Goal: Check status: Check status

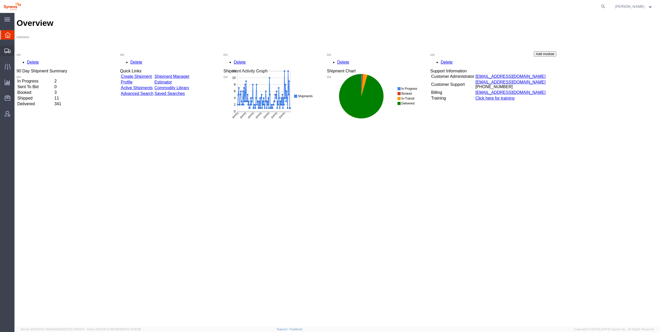
click at [0, 0] on span "Shipment Manager" at bounding box center [0, 0] width 0 height 0
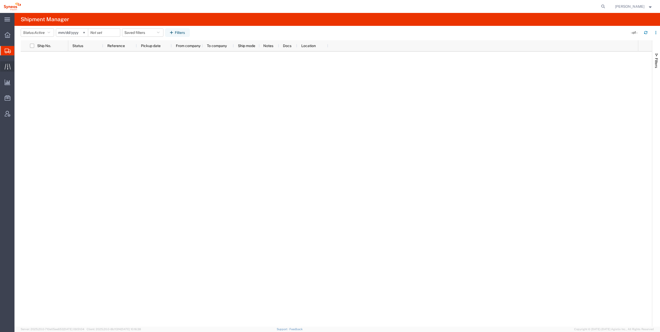
click at [18, 64] on span "Traffic" at bounding box center [16, 66] width 4 height 10
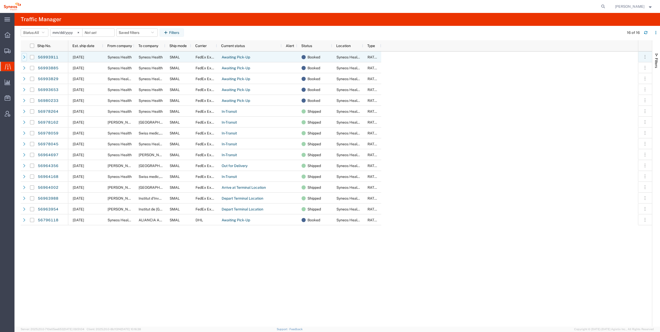
click at [23, 58] on icon at bounding box center [24, 57] width 4 height 4
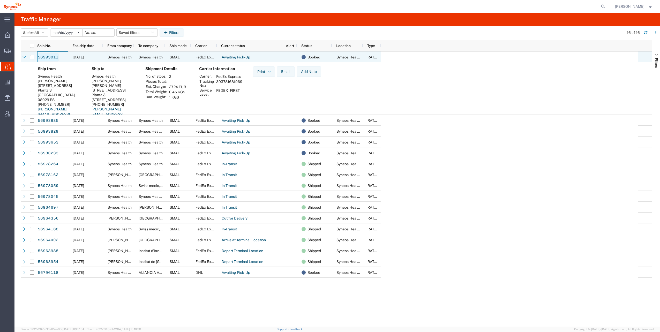
click at [52, 56] on link "56993911" at bounding box center [47, 57] width 21 height 8
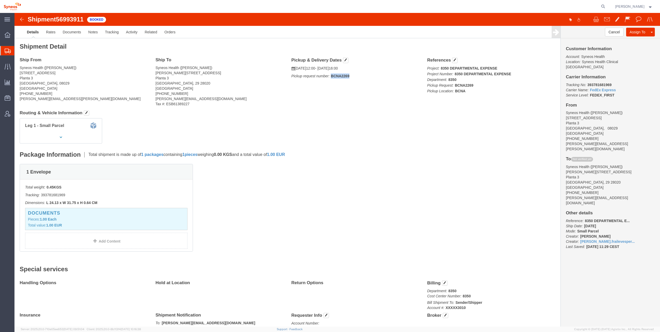
drag, startPoint x: 316, startPoint y: 62, endPoint x: 335, endPoint y: 63, distance: 19.2
click p "Pickup request number: BCNA2269"
drag, startPoint x: 335, startPoint y: 63, endPoint x: 313, endPoint y: 81, distance: 28.2
click div "Ship From Syneos Health ([PERSON_NAME]) [STREET_ADDRESS] [PHONE_NUMBER] [PERSON…"
click at [18, 66] on span "Traffic" at bounding box center [16, 66] width 4 height 10
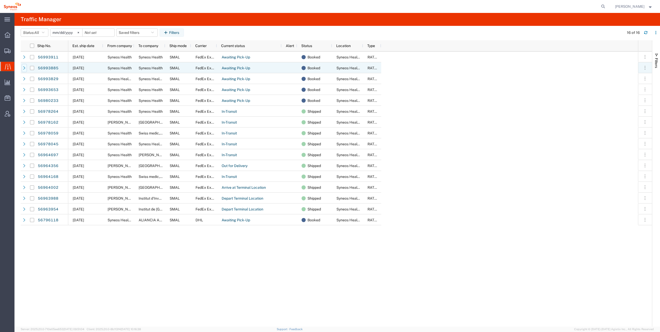
click at [24, 70] on icon at bounding box center [24, 68] width 4 height 4
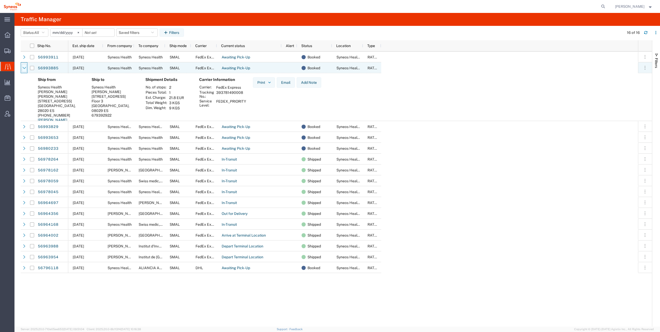
click at [24, 70] on div at bounding box center [24, 68] width 5 height 8
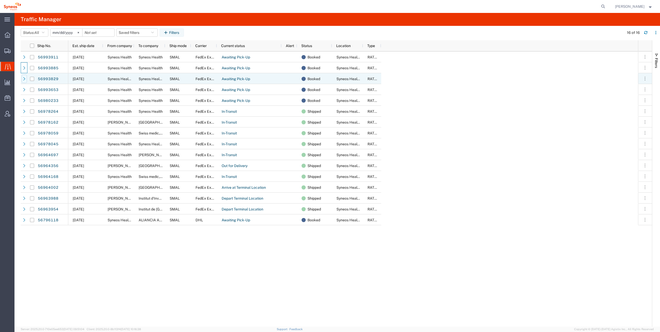
click at [25, 80] on icon at bounding box center [24, 79] width 4 height 4
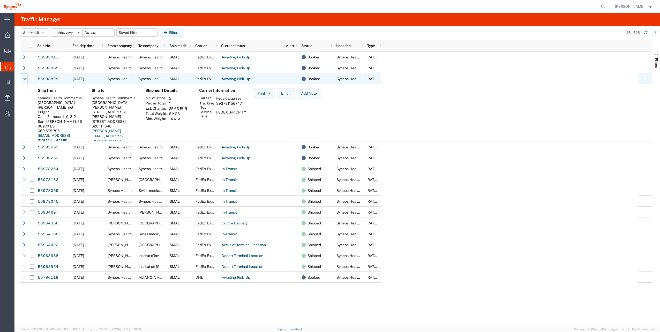
click at [25, 80] on icon at bounding box center [24, 79] width 4 height 4
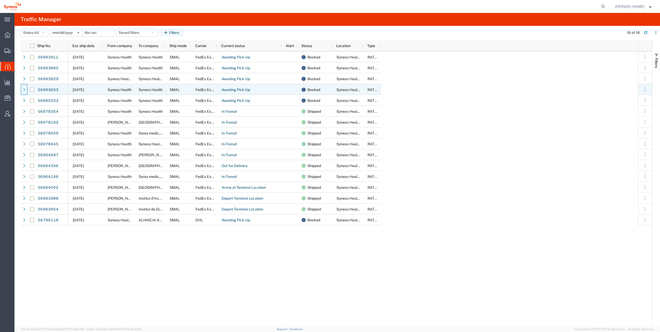
click at [24, 90] on icon at bounding box center [24, 90] width 4 height 4
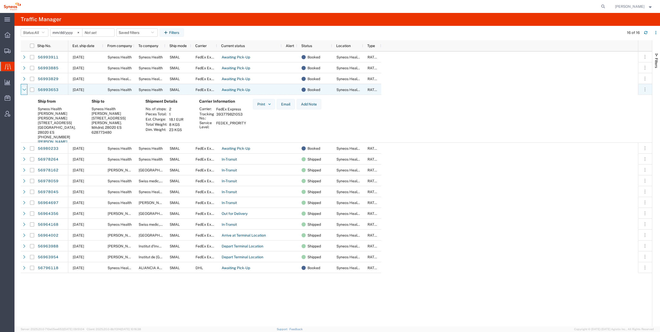
click at [24, 90] on icon at bounding box center [24, 90] width 4 height 4
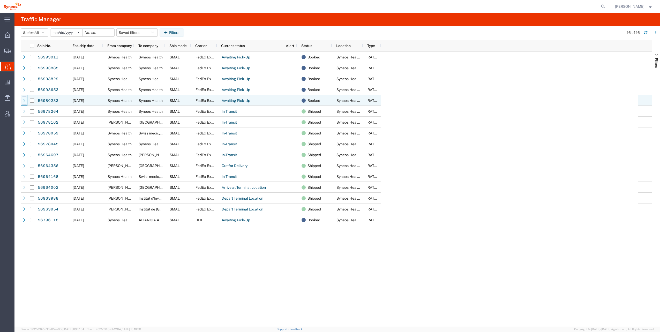
click at [25, 102] on icon at bounding box center [24, 101] width 4 height 4
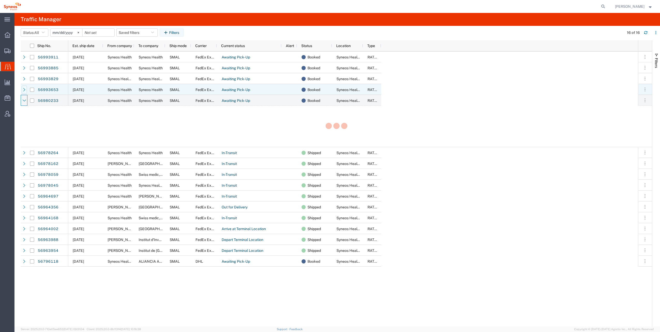
click at [25, 92] on div at bounding box center [24, 90] width 5 height 8
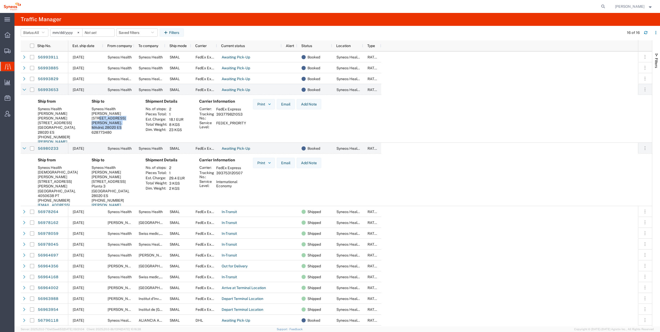
drag, startPoint x: 124, startPoint y: 127, endPoint x: 97, endPoint y: 118, distance: 28.5
click at [97, 118] on address "Syneos Health [PERSON_NAME] [STREET_ADDRESS][PERSON_NAME] 628773480" at bounding box center [113, 120] width 45 height 28
click at [25, 90] on icon at bounding box center [24, 90] width 4 height 4
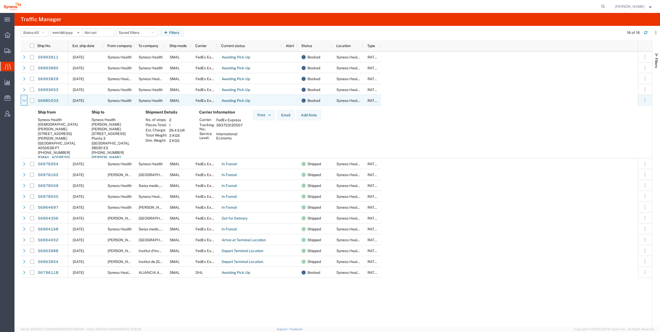
click at [24, 100] on icon at bounding box center [24, 101] width 4 height 4
